Goal: Communication & Community: Answer question/provide support

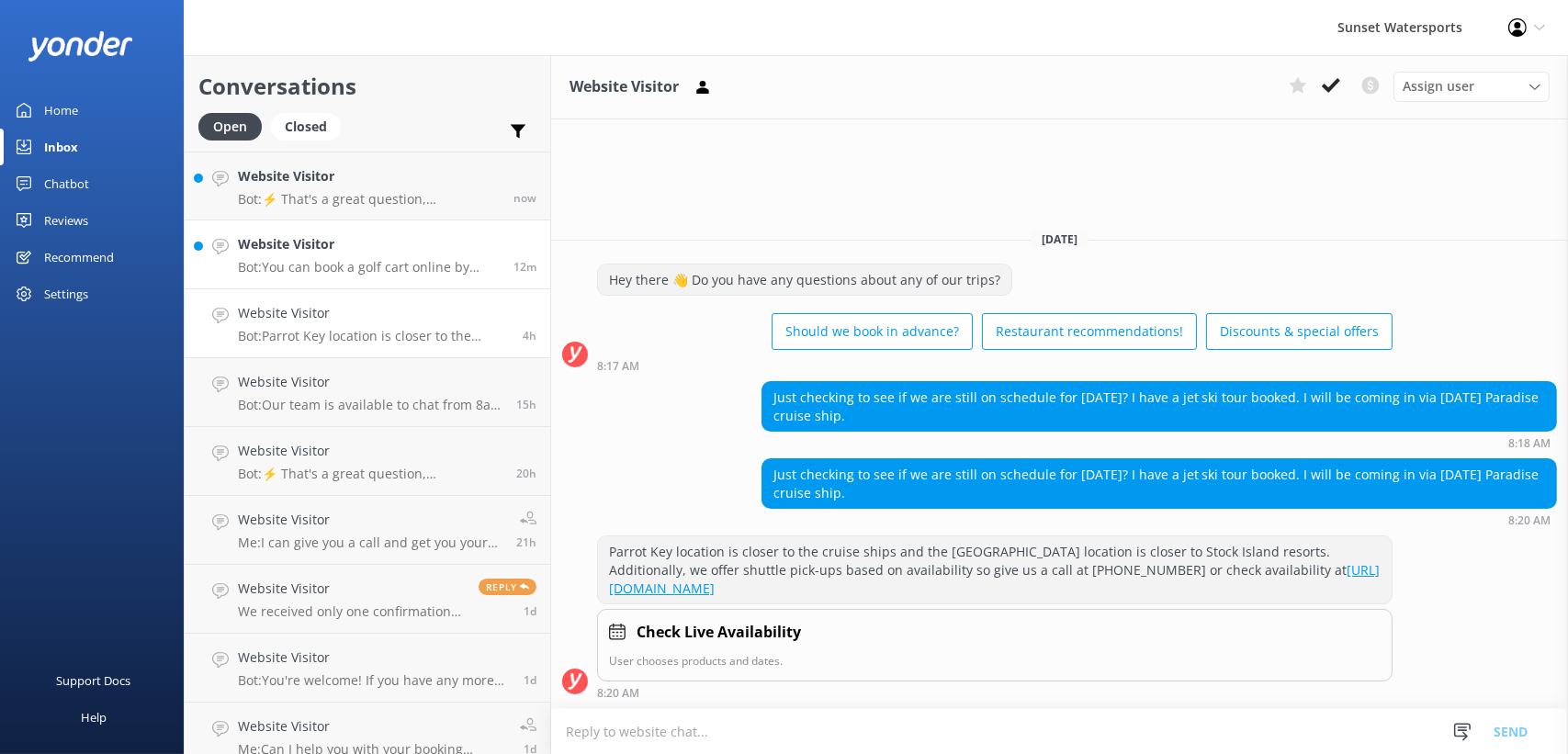
click at [326, 266] on p "Bot: You can book a golf cart online by visiting [URL][DOMAIN_NAME]. Enjoy crui…" at bounding box center [369, 267] width 262 height 17
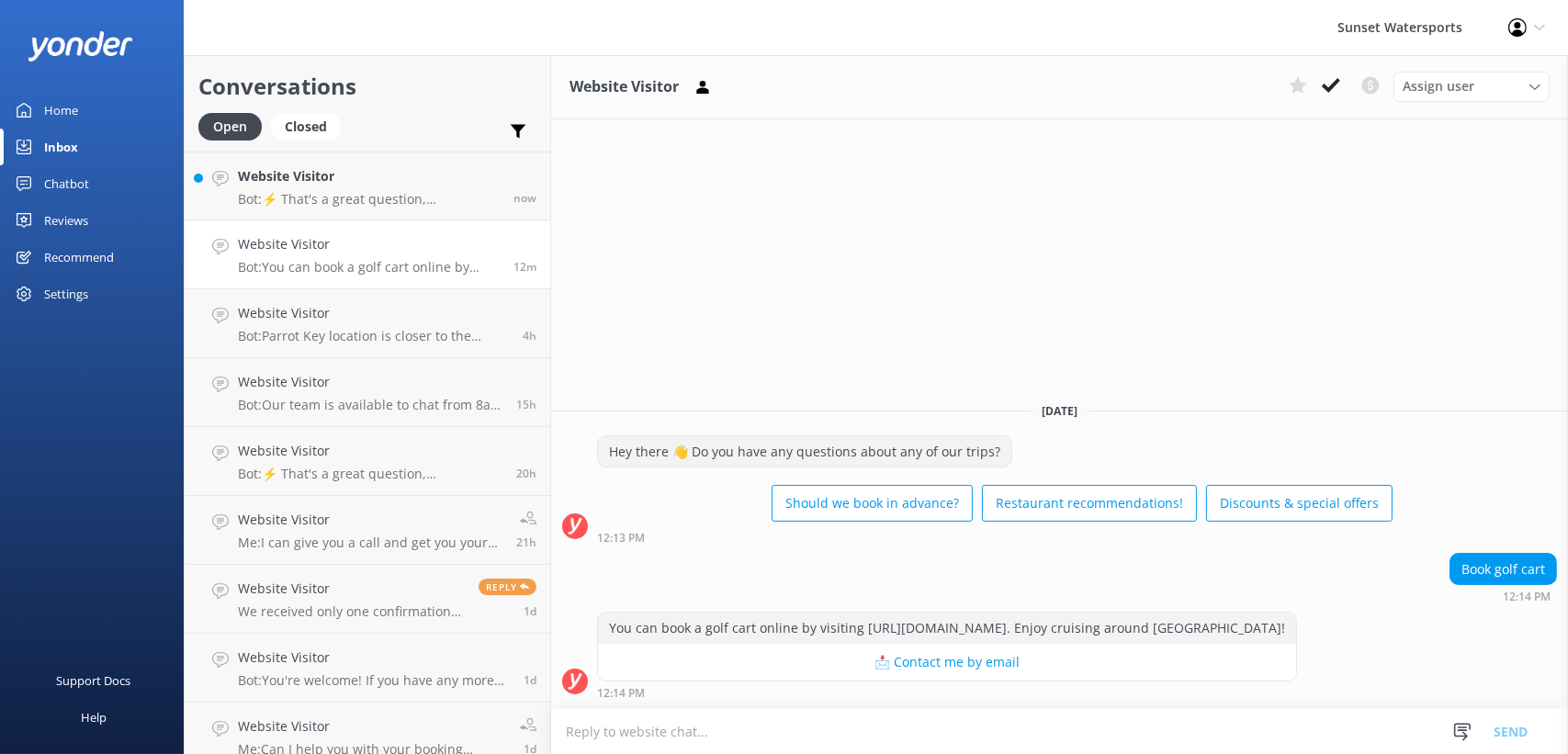
click at [642, 737] on textarea at bounding box center [1059, 732] width 1016 height 45
type textarea "no sir you need to call those in feel free to call me direct at [PHONE_NUMBER] …"
click at [1524, 738] on button "Send" at bounding box center [1510, 731] width 69 height 46
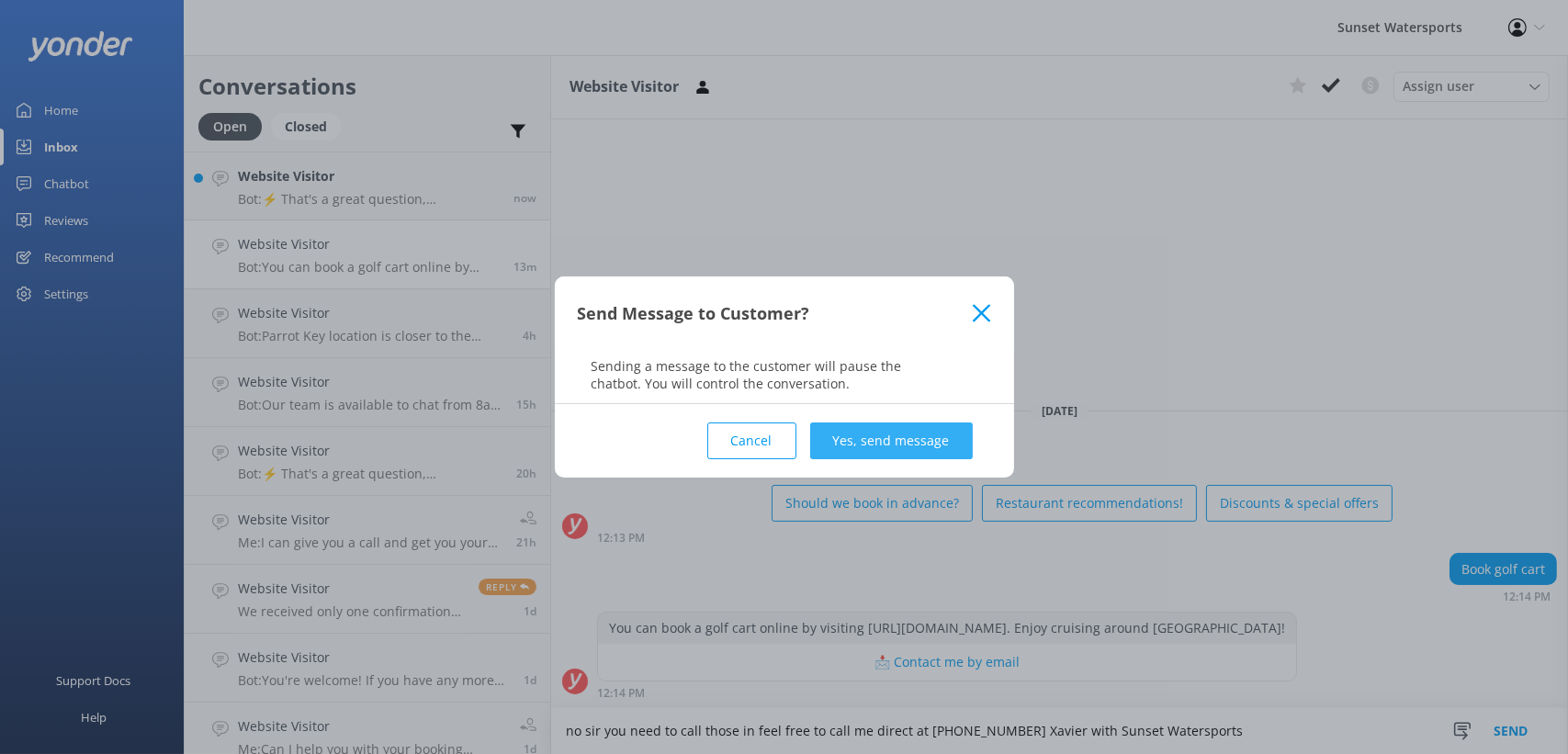
click at [936, 447] on button "Yes, send message" at bounding box center [891, 441] width 162 height 37
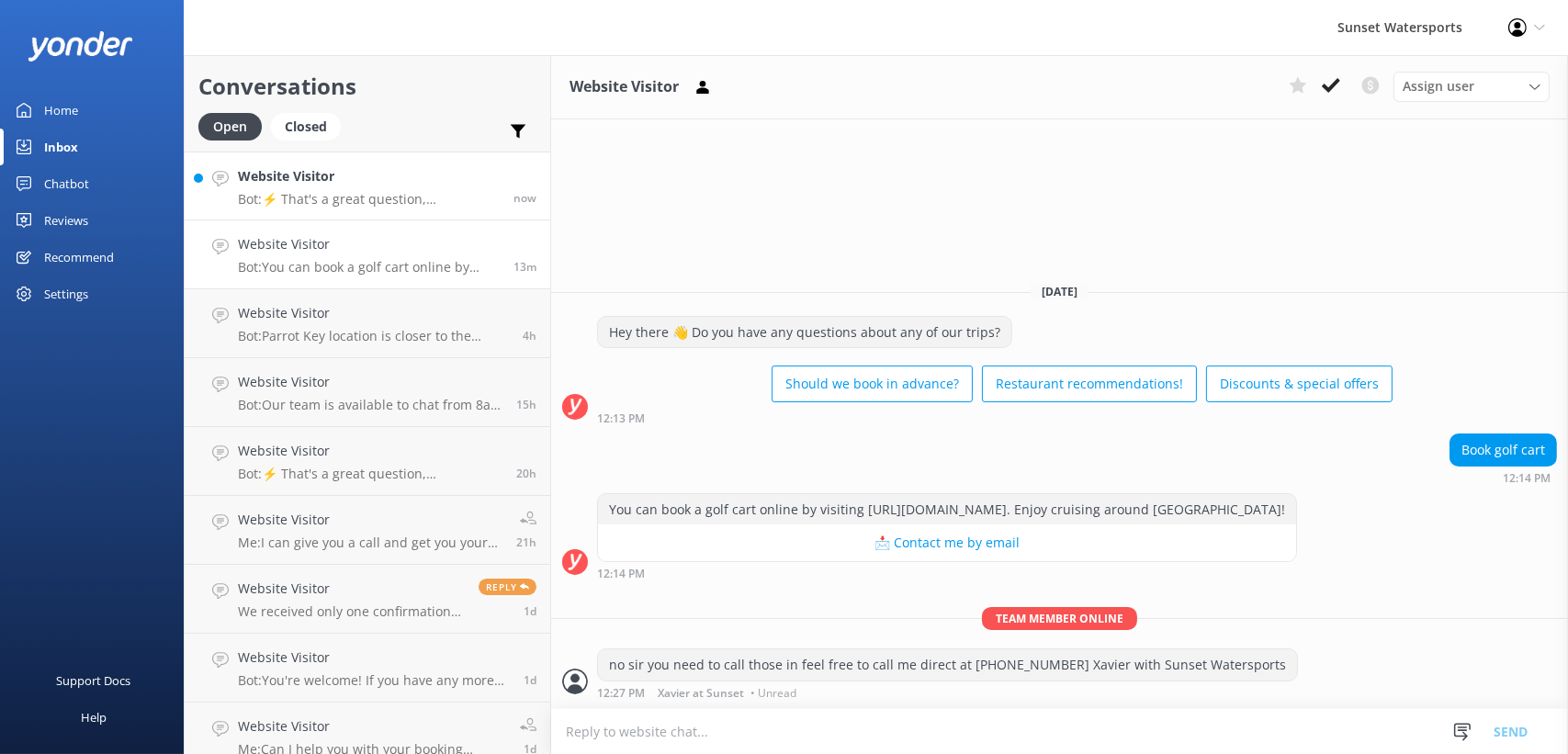
click at [377, 191] on p "Bot: ⚡ That's a great question, unfortunately I do not know the answer. I'm goi…" at bounding box center [369, 198] width 262 height 17
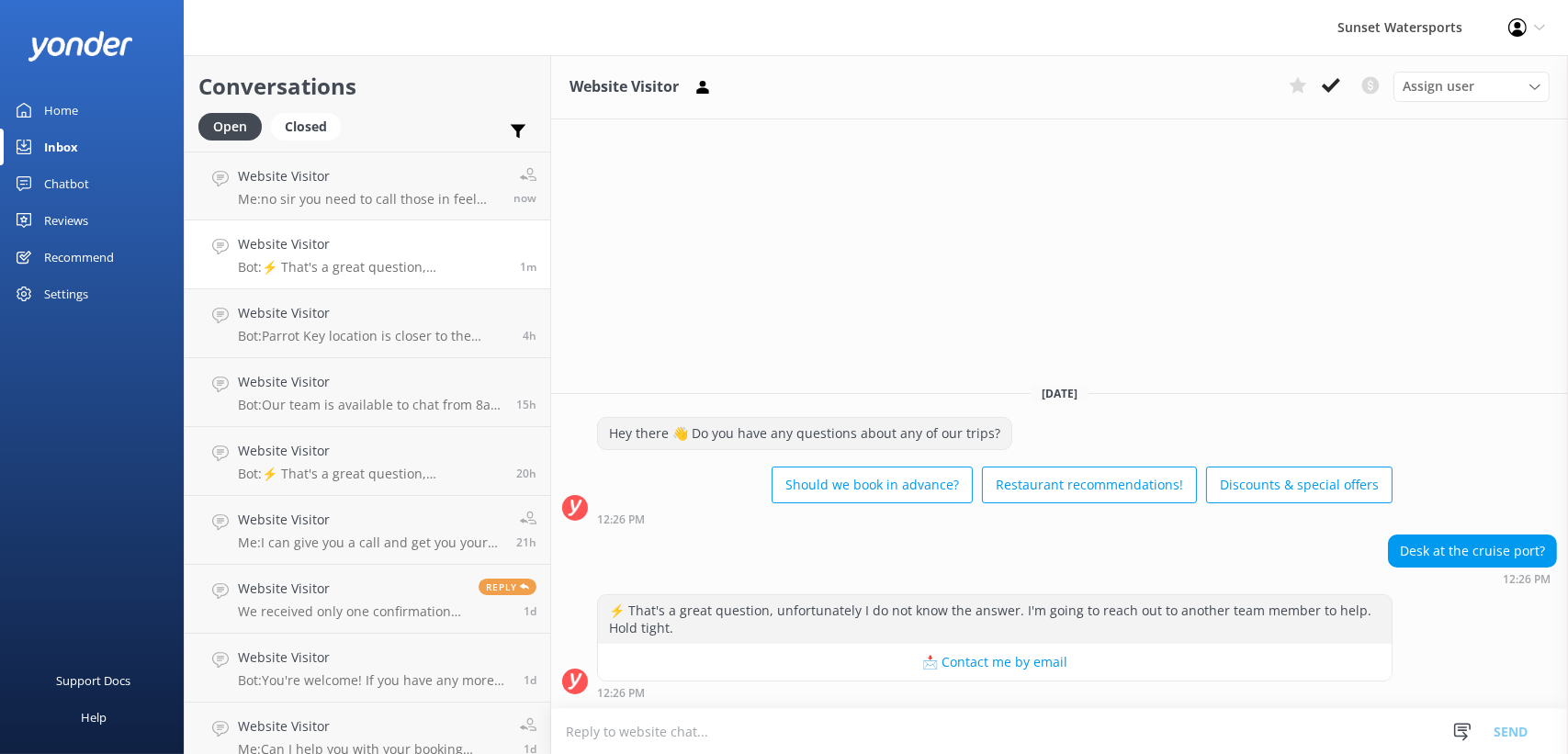
click at [861, 741] on textarea at bounding box center [1059, 732] width 1016 height 45
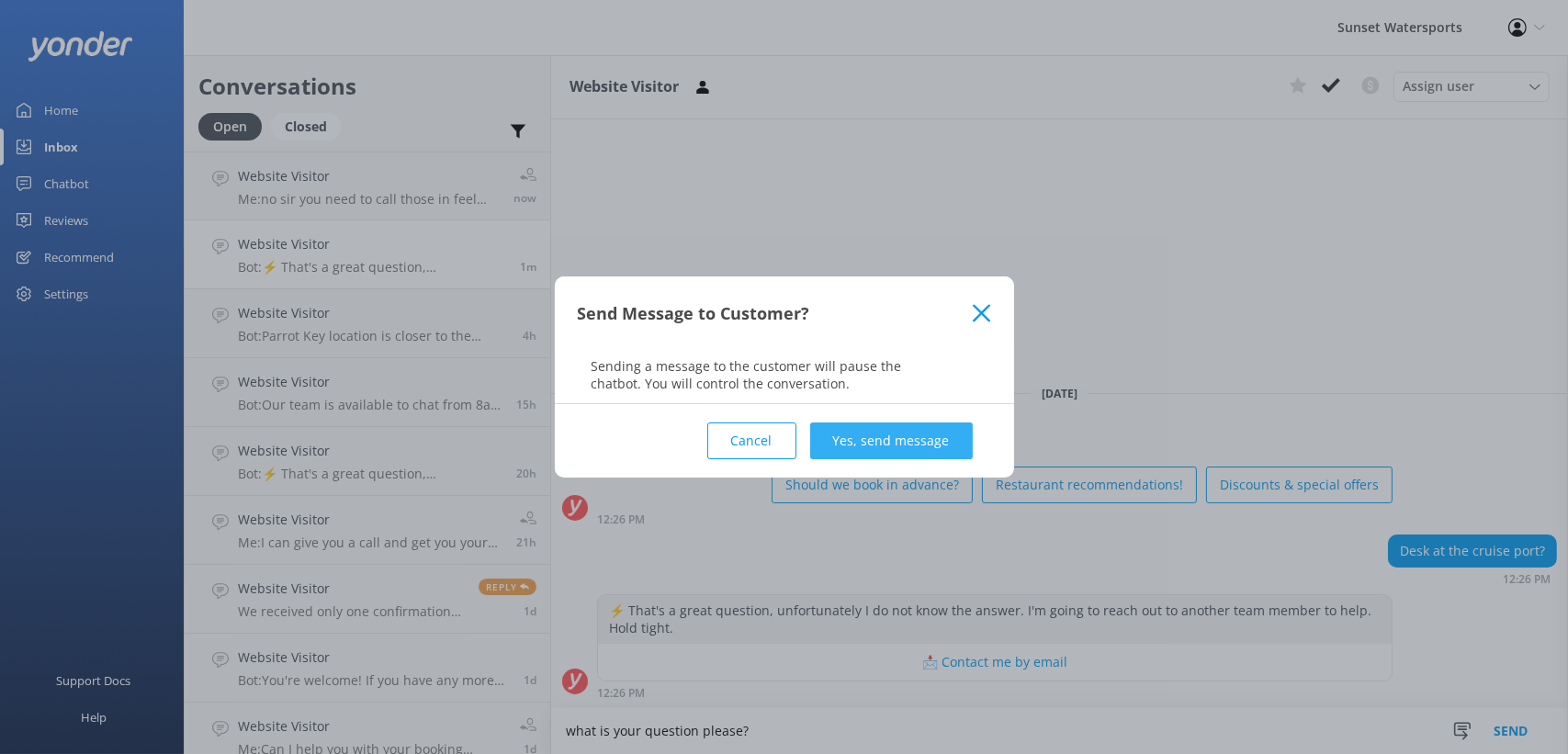
type textarea "what is your question please?"
drag, startPoint x: 893, startPoint y: 433, endPoint x: 894, endPoint y: 442, distance: 9.1
click at [894, 442] on button "Yes, send message" at bounding box center [891, 441] width 162 height 37
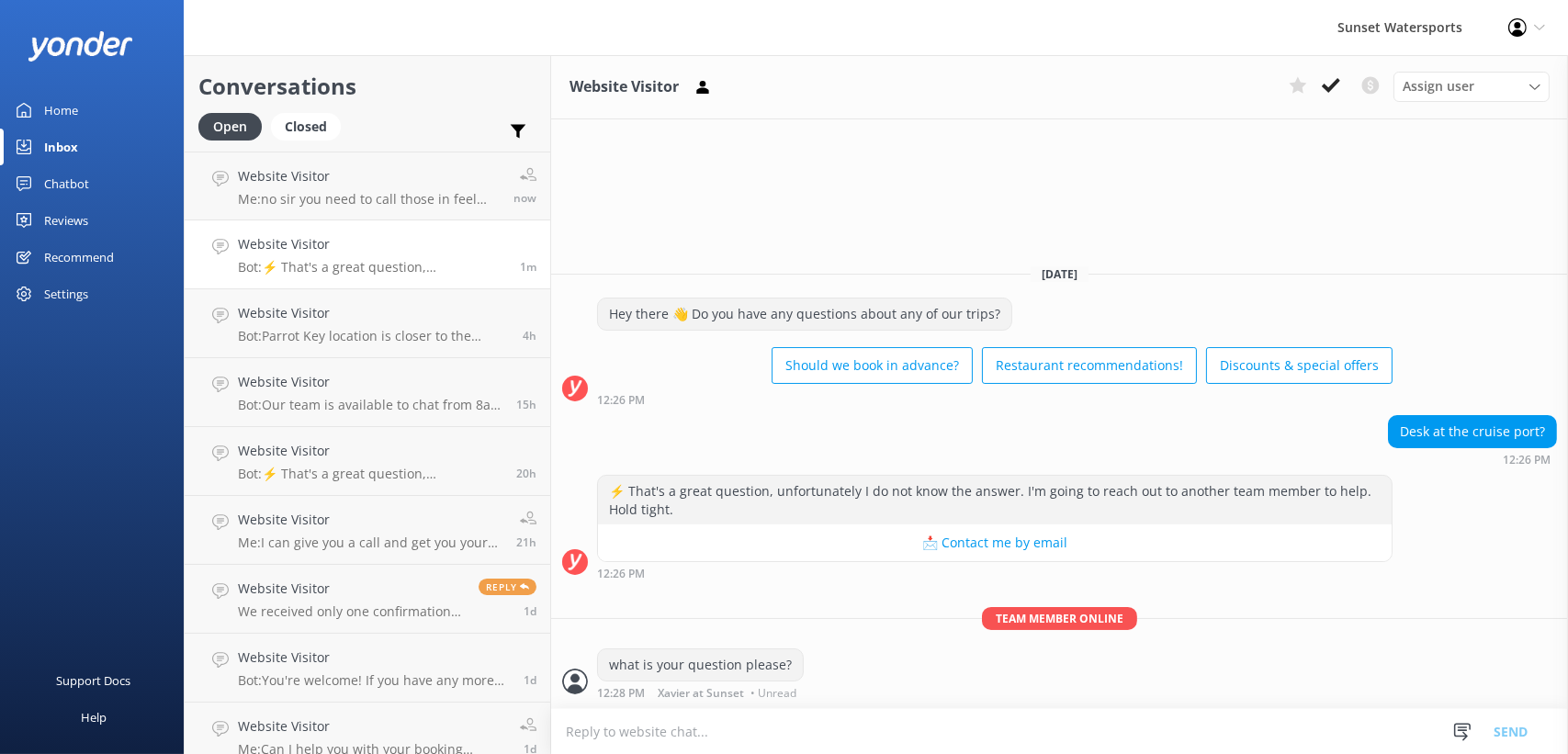
click at [399, 267] on p "Bot: ⚡ That's a great question, unfortunately I do not know the answer. I'm goi…" at bounding box center [373, 267] width 268 height 17
click at [373, 263] on p "Bot: ⚡ That's a great question, unfortunately I do not know the answer. I'm goi…" at bounding box center [373, 267] width 268 height 17
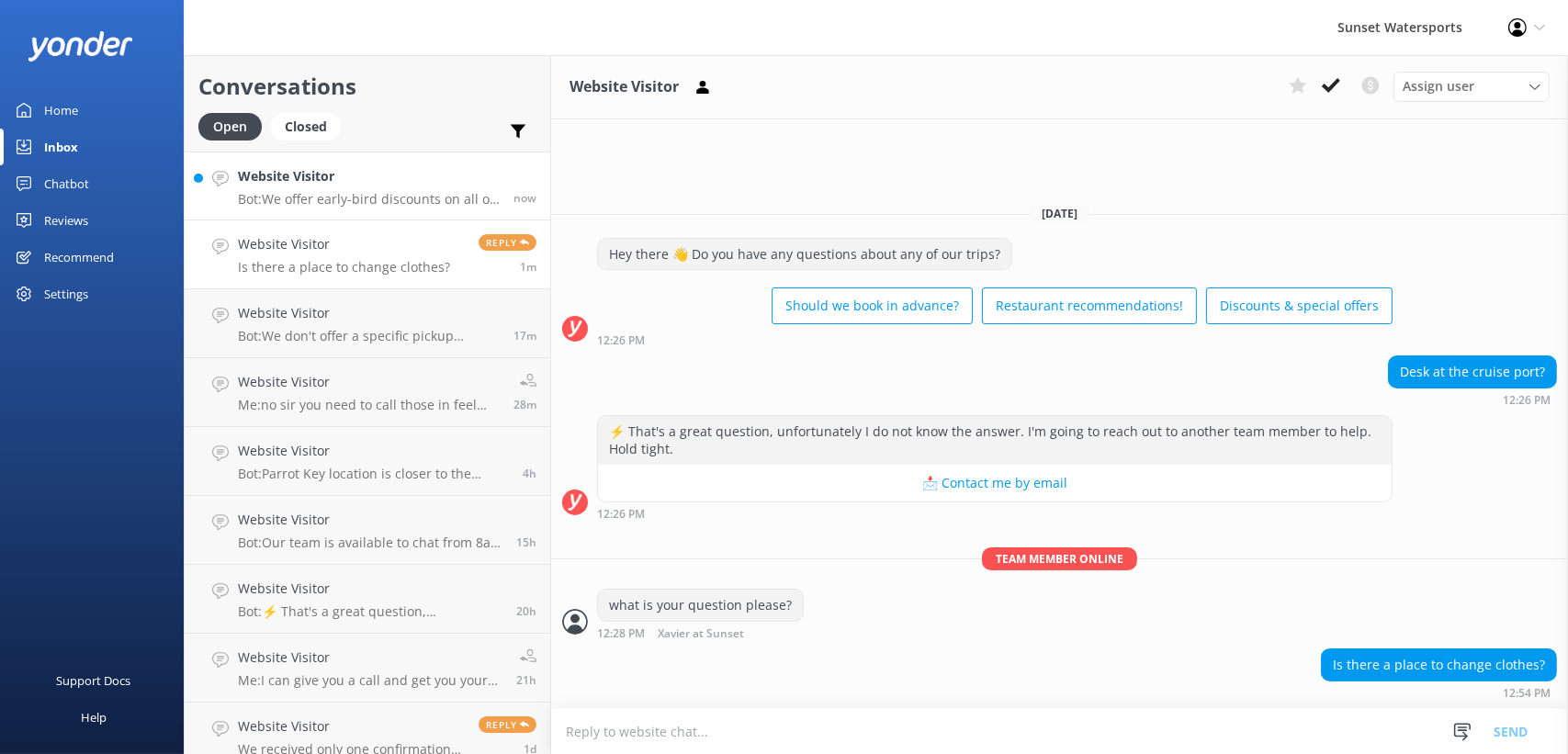
click at [309, 182] on h4 "Website Visitor" at bounding box center [369, 176] width 262 height 20
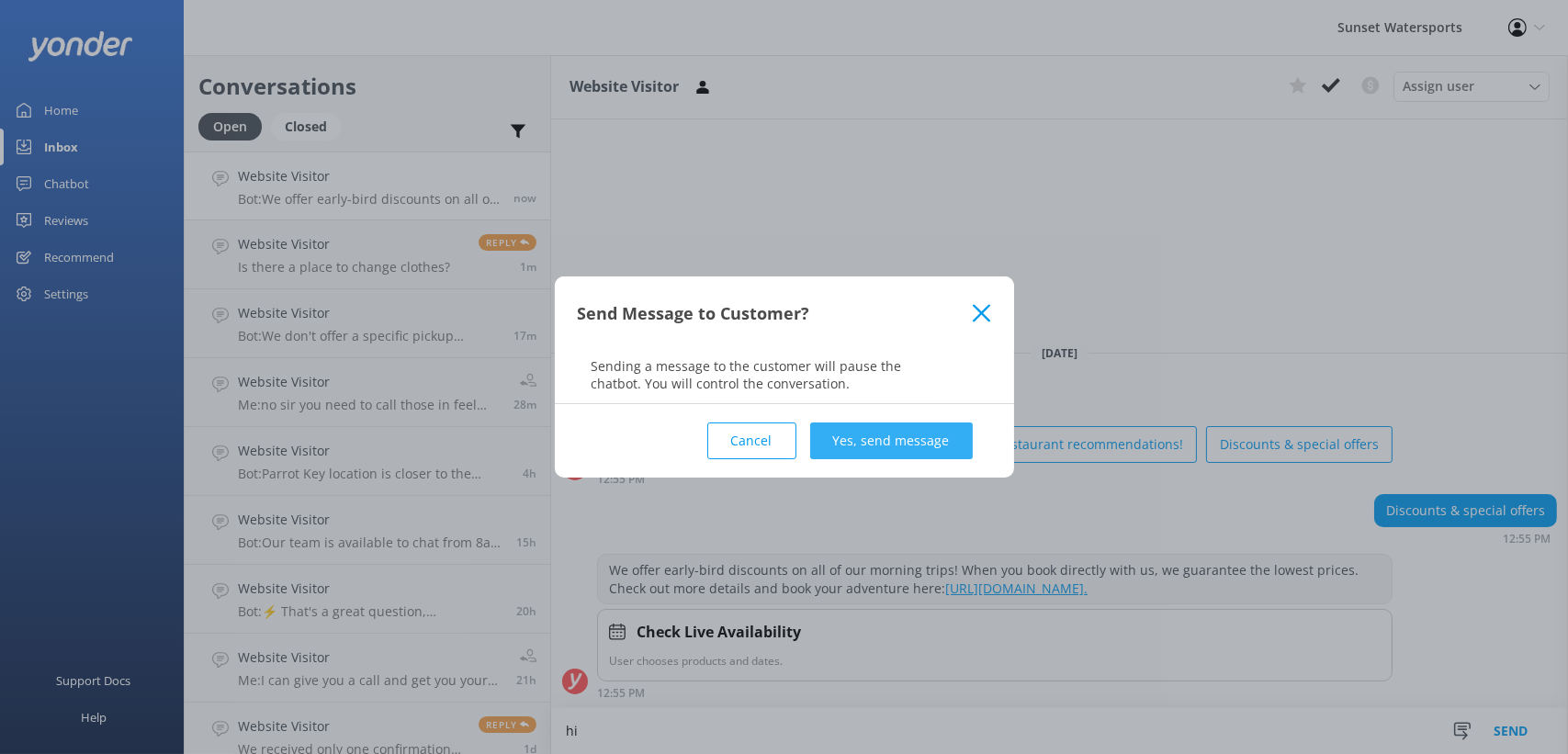
type textarea "hi"
click at [922, 431] on button "Yes, send message" at bounding box center [891, 441] width 162 height 37
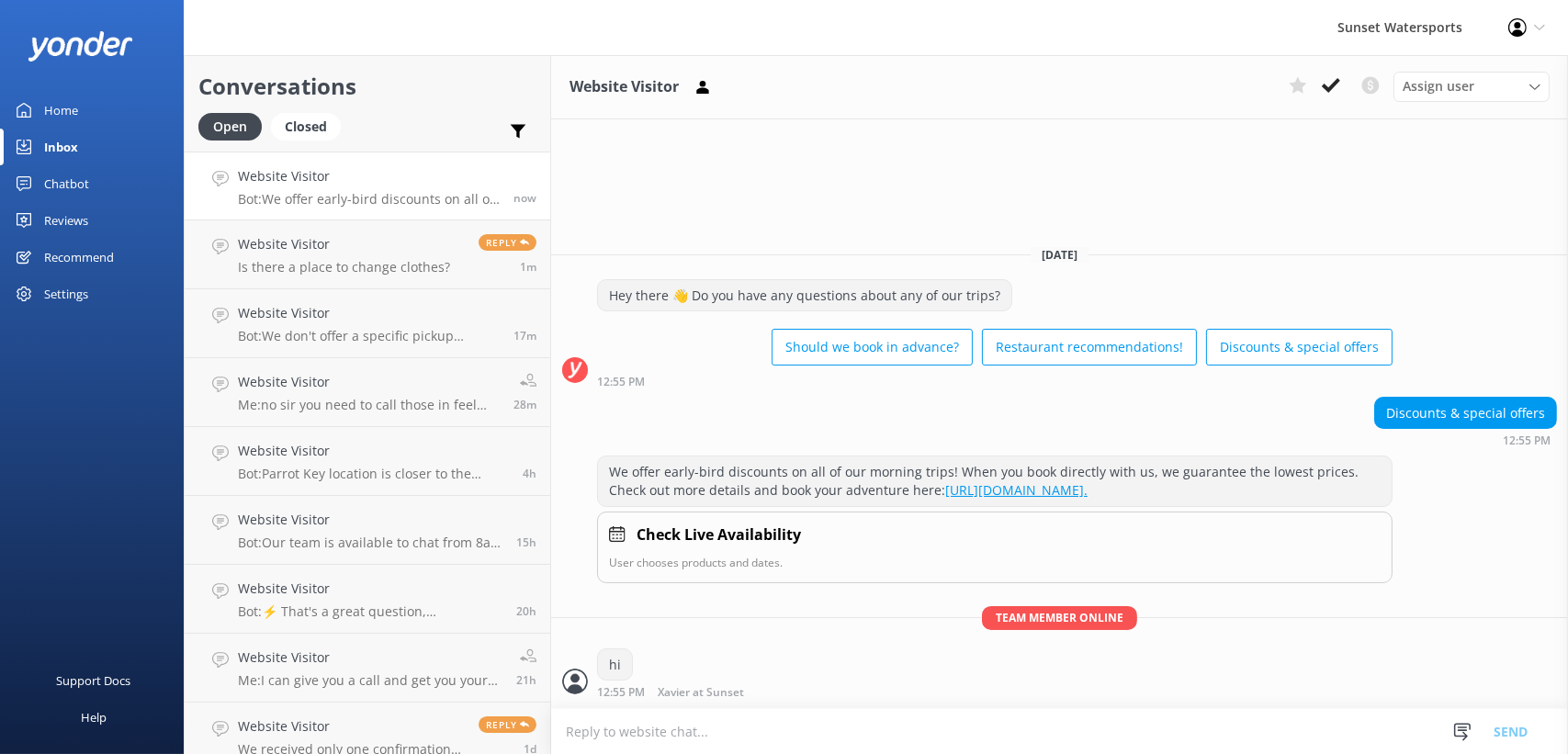
click at [648, 735] on textarea at bounding box center [1059, 732] width 1016 height 45
type textarea "what trip were you looking at we have a really good deal on jet ski tours right…"
click at [1518, 725] on button "Send" at bounding box center [1510, 731] width 69 height 46
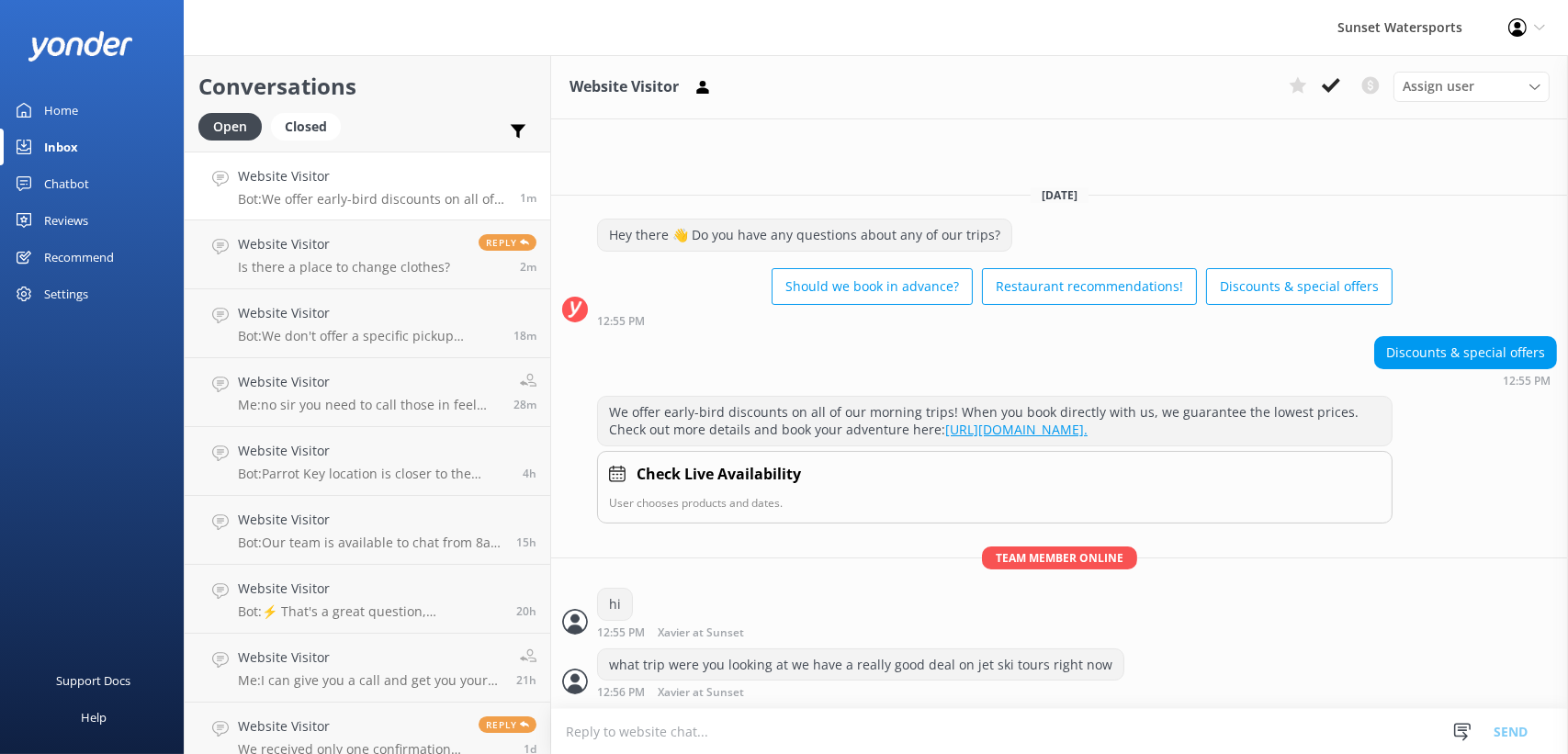
click at [766, 734] on textarea at bounding box center [1059, 732] width 1016 height 45
type textarea "f"
paste textarea "[URL][DOMAIN_NAME]"
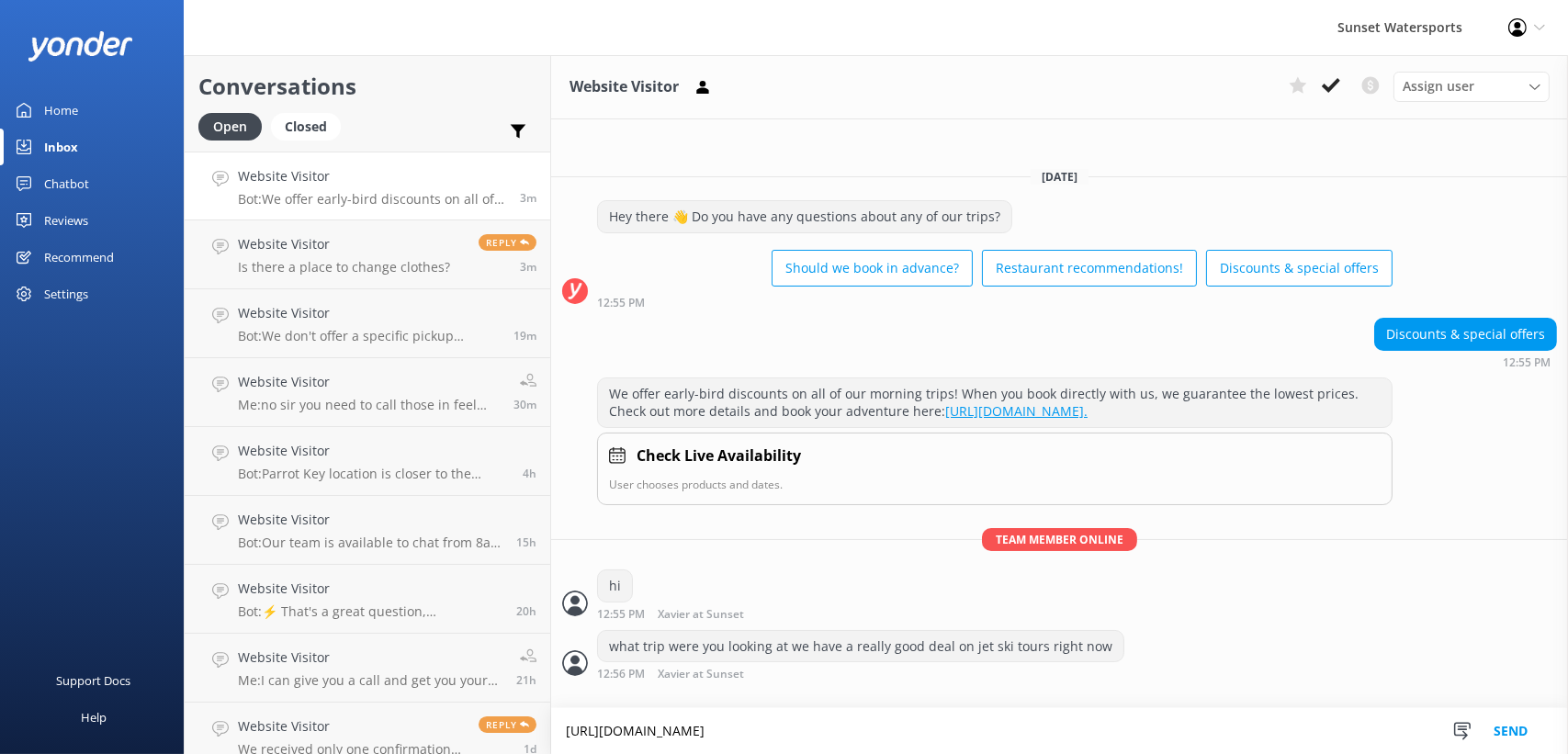
type textarea "[URL][DOMAIN_NAME]"
click at [1511, 729] on button "Send" at bounding box center [1510, 731] width 69 height 46
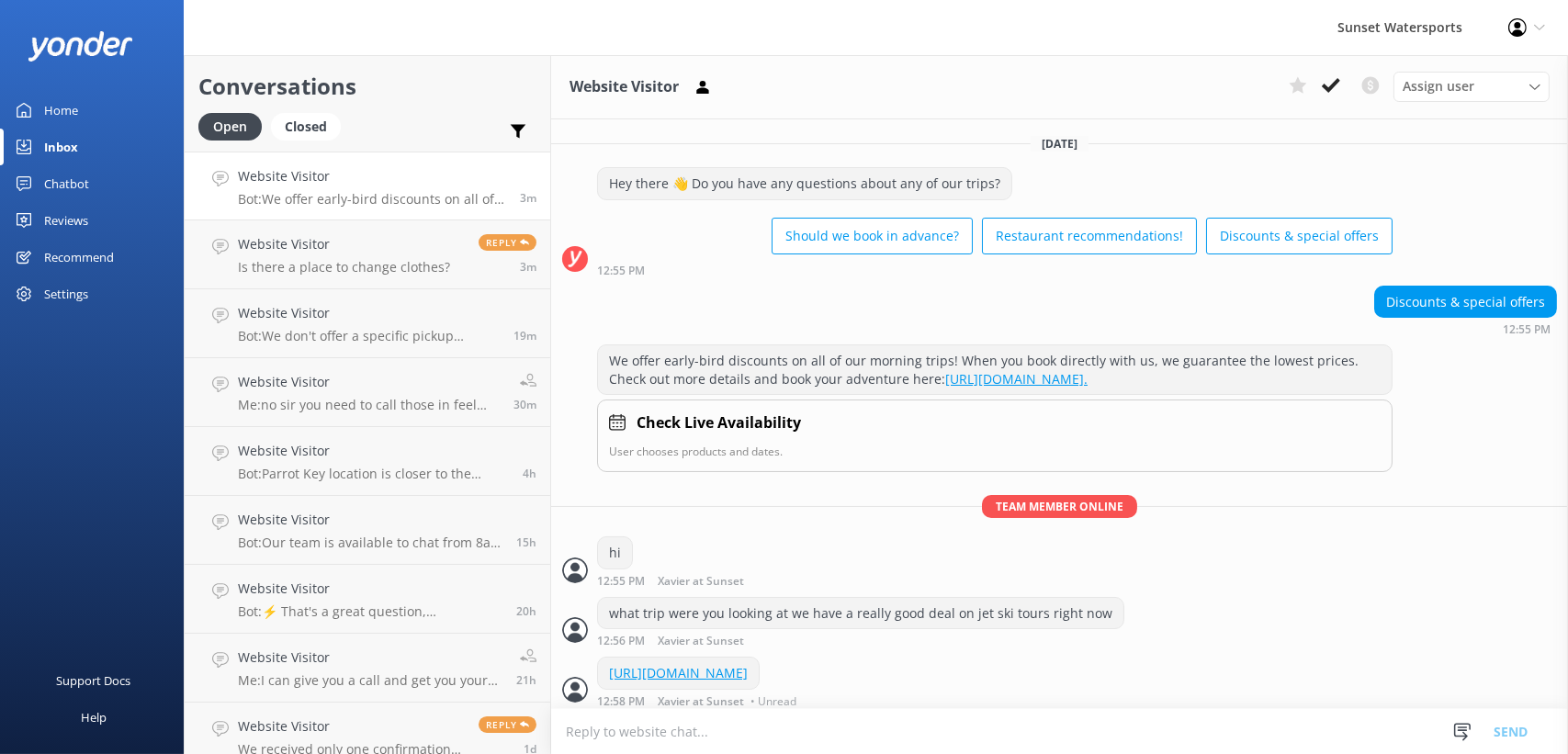
scroll to position [41, 0]
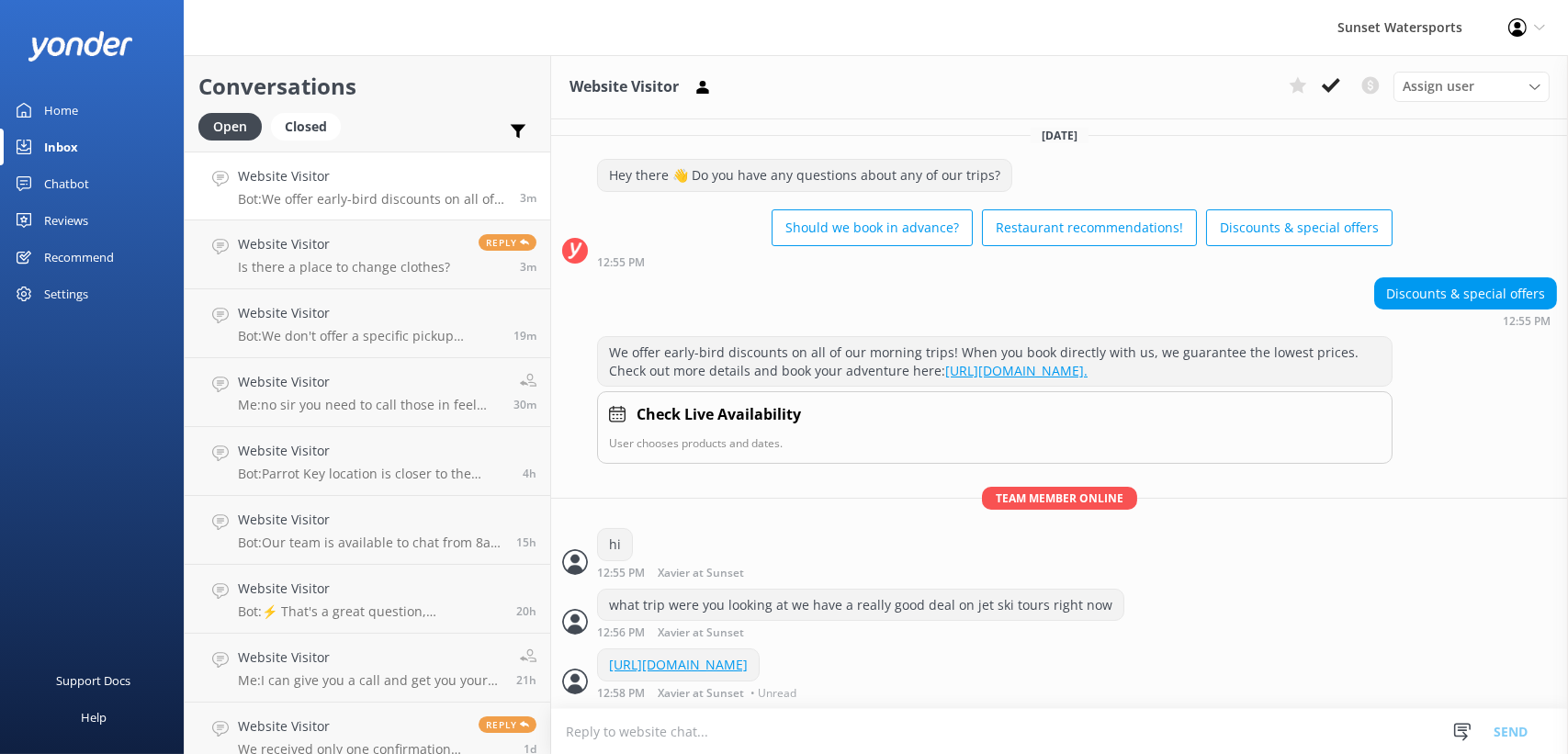
click at [716, 737] on textarea at bounding box center [1059, 732] width 1016 height 45
click at [836, 727] on textarea "there is a link check 930 am jet ski tour shoul de 119" at bounding box center [1059, 731] width 1016 height 46
click at [962, 736] on textarea "there is a link check 930 am jet ski tour should be 119" at bounding box center [1059, 731] width 1016 height 46
click at [1022, 728] on textarea "there is a link check 930 am jet ski tour should be 119 usiually 159 thx Xavier…" at bounding box center [1059, 731] width 1016 height 46
type textarea "there is a link check 930 am jet ski tour should be 119 usually 159 thx Xavier …"
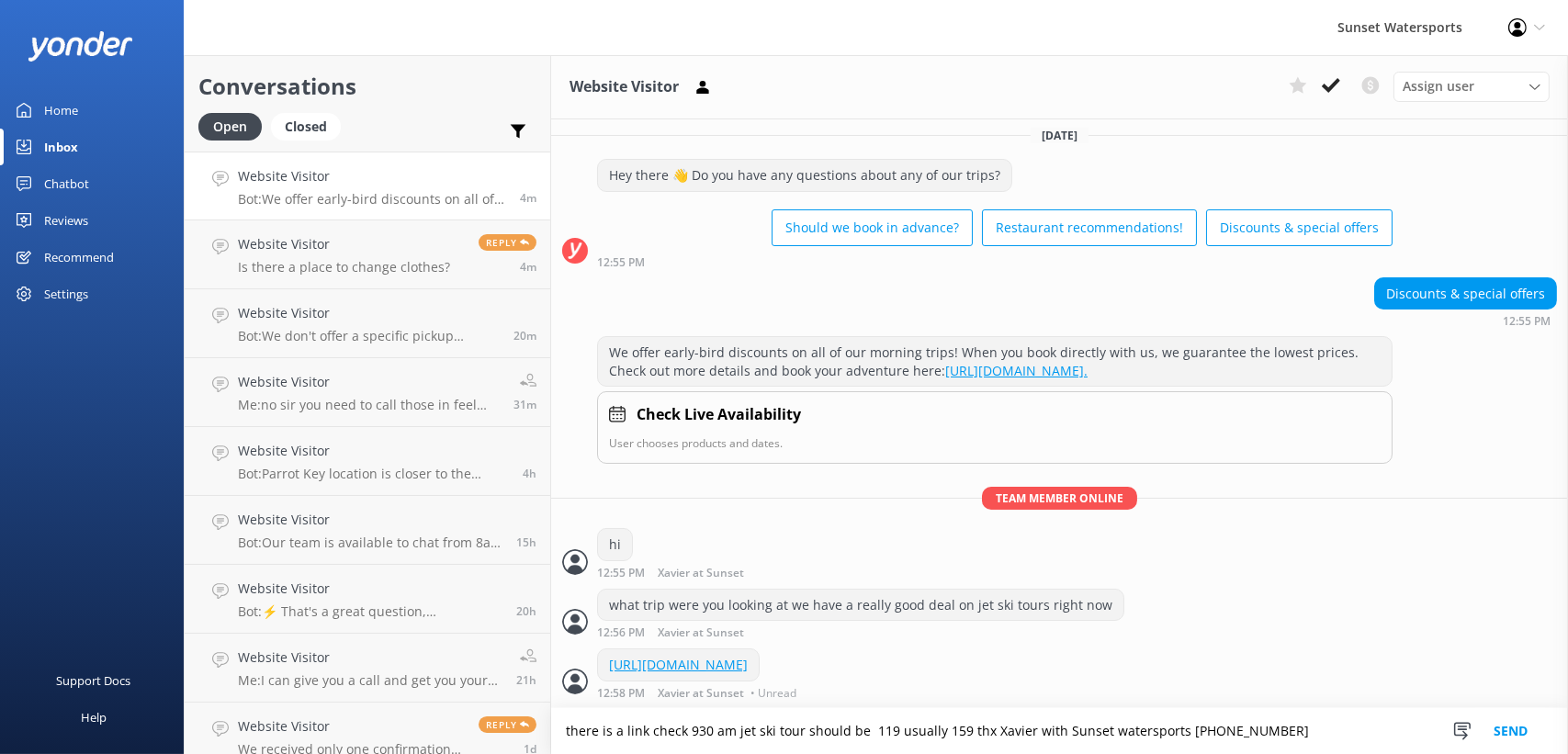
click at [1518, 736] on button "Send" at bounding box center [1510, 731] width 69 height 46
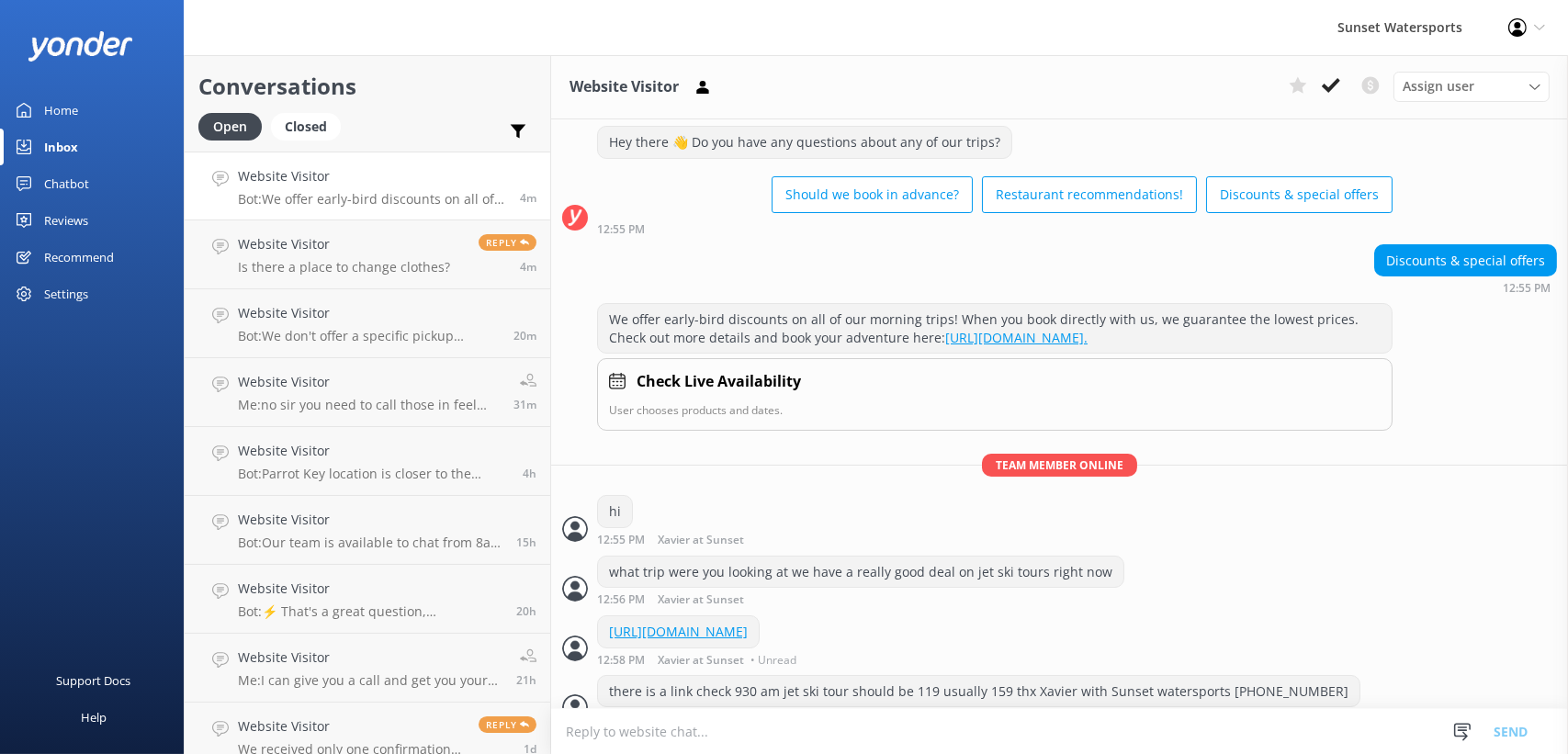
scroll to position [100, 0]
